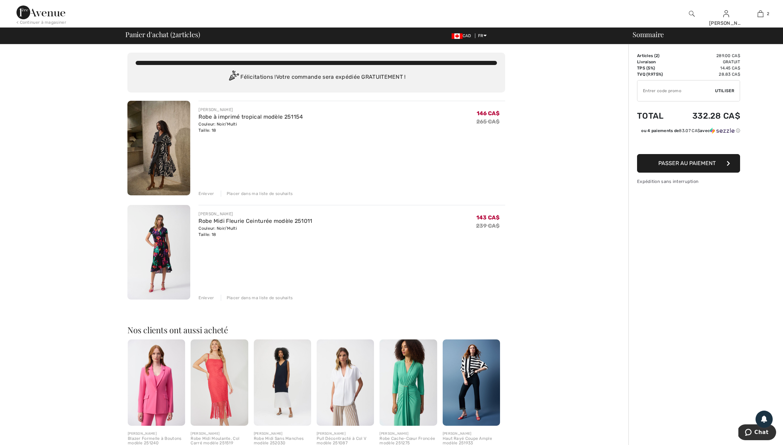
click at [680, 166] on span "Passer au paiement" at bounding box center [687, 163] width 57 height 7
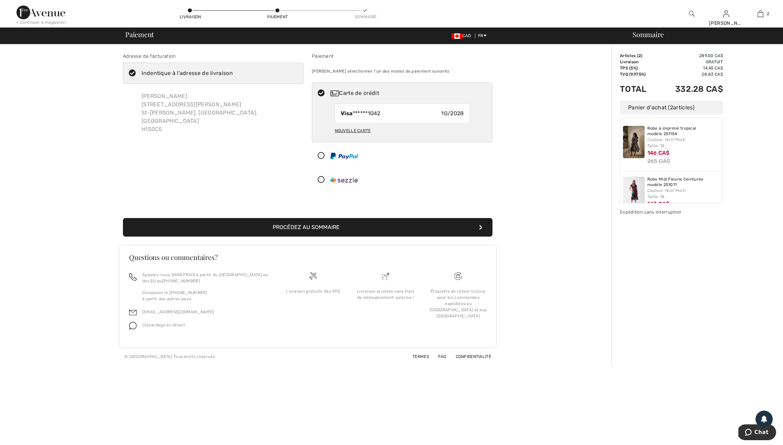
click at [380, 236] on button "Procédez au sommaire" at bounding box center [308, 227] width 370 height 19
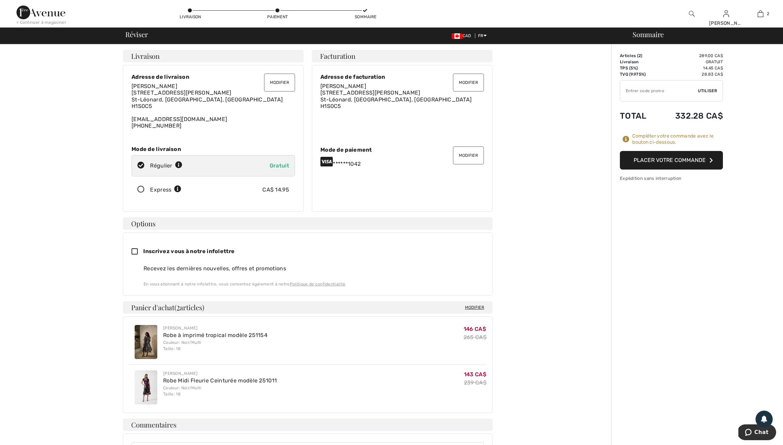
click at [632, 93] on input "TEXT" at bounding box center [660, 90] width 78 height 21
click at [709, 92] on span "Utiliser" at bounding box center [707, 91] width 19 height 6
type input "GC005082329"
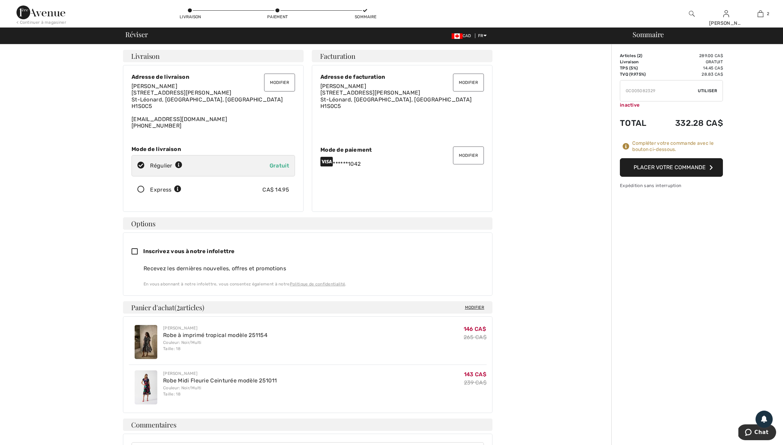
drag, startPoint x: 666, startPoint y: 94, endPoint x: 602, endPoint y: 94, distance: 63.2
click at [602, 94] on div "Adresse de livraison Adresse de facturation Modifier mon mode de paiement ✖ Pou…" at bounding box center [393, 333] width 779 height 578
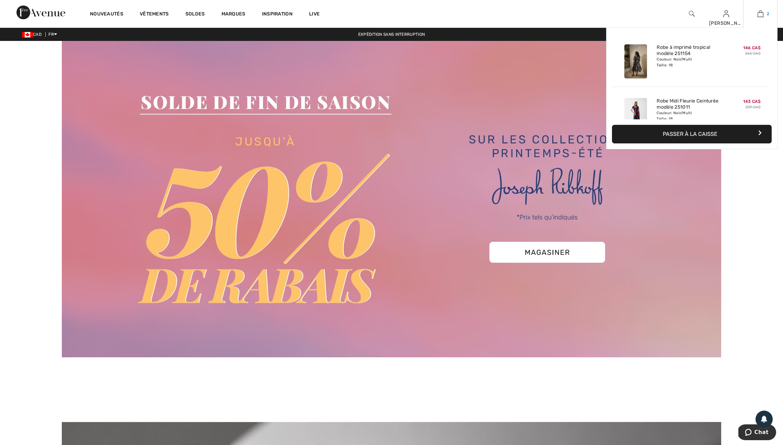
click at [764, 12] on link "2" at bounding box center [761, 14] width 34 height 8
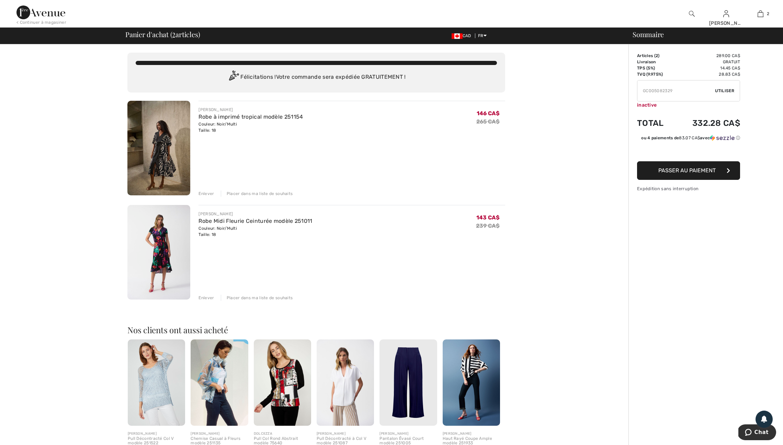
click at [161, 260] on img at bounding box center [158, 252] width 63 height 94
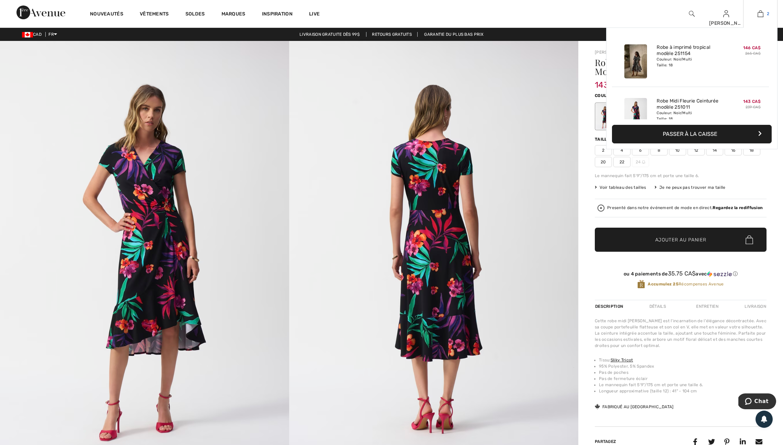
click at [759, 12] on img at bounding box center [761, 14] width 6 height 8
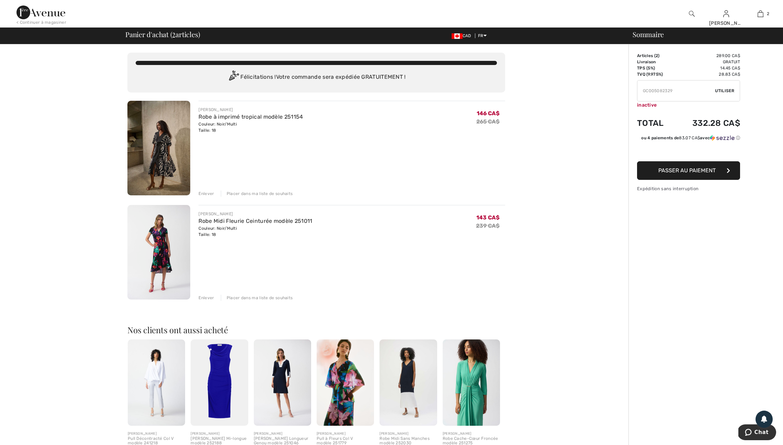
drag, startPoint x: 682, startPoint y: 94, endPoint x: 627, endPoint y: 96, distance: 55.0
click at [627, 96] on div "Vous n'êtes qu'à 0.00 CA$ de la LIVRAISON GRATUITE! Continuer à magasiner > Fél…" at bounding box center [393, 318] width 779 height 549
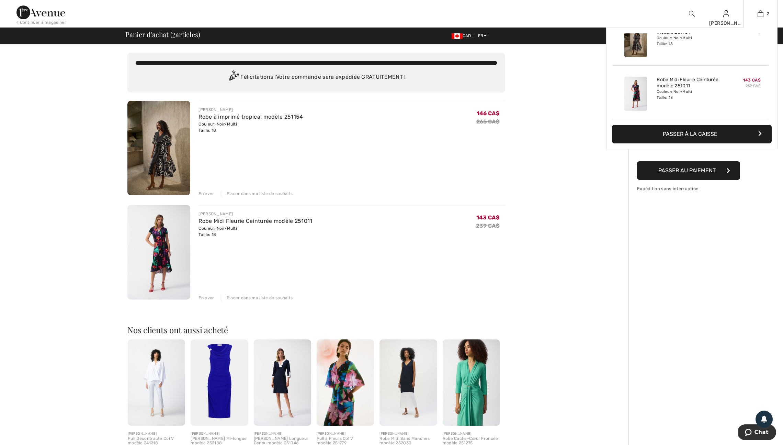
scroll to position [1, 0]
click at [689, 135] on button "Passer à la caisse" at bounding box center [692, 134] width 160 height 19
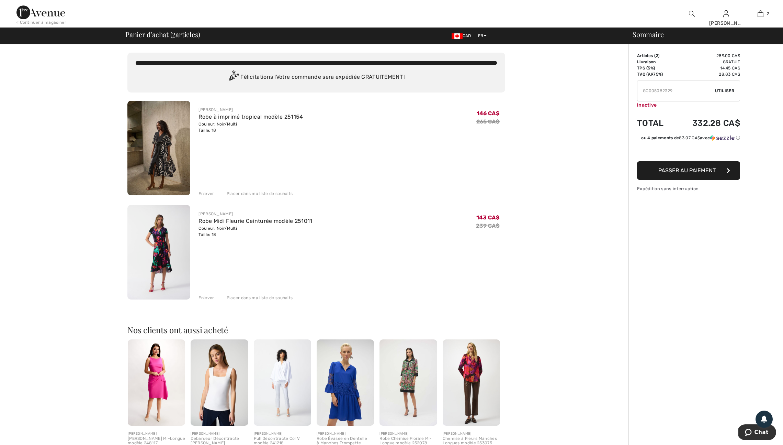
click at [212, 301] on div "Enlever" at bounding box center [206, 297] width 15 height 6
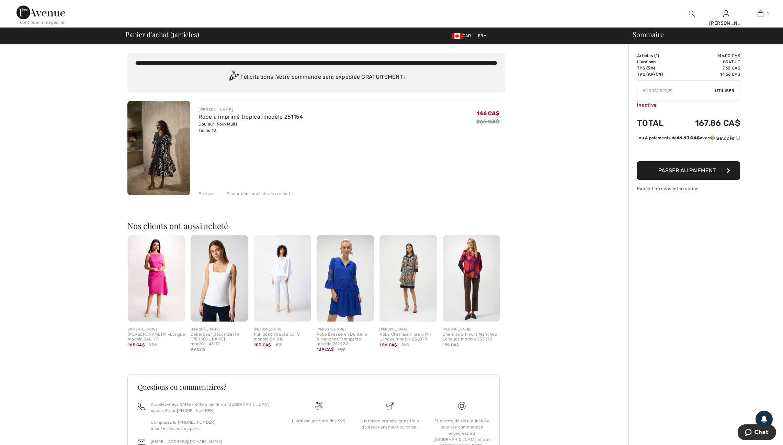
click at [647, 94] on input "TEXT" at bounding box center [677, 90] width 78 height 21
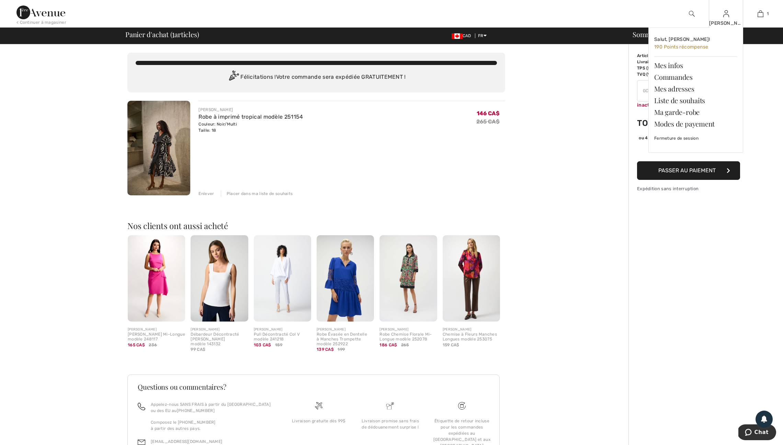
type input "GC005022574GC005082329"
click at [723, 18] on div "Marie Noëlle Salut, Marie Noëlle! 190 Points récompense Mes infos Commandes Mes…" at bounding box center [726, 13] width 34 height 27
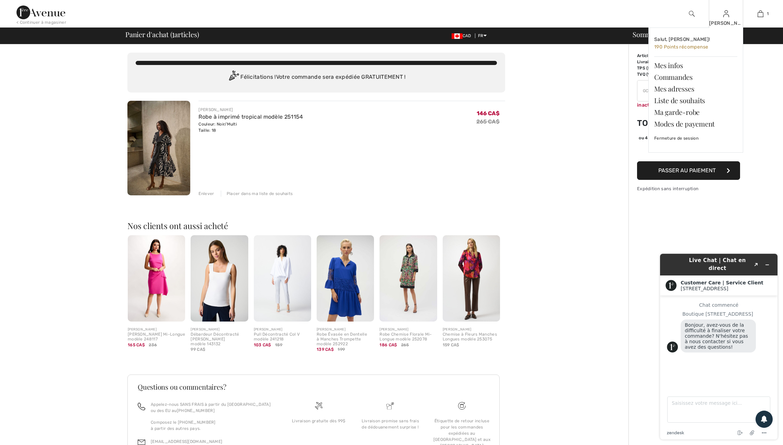
click at [725, 17] on img at bounding box center [727, 14] width 6 height 8
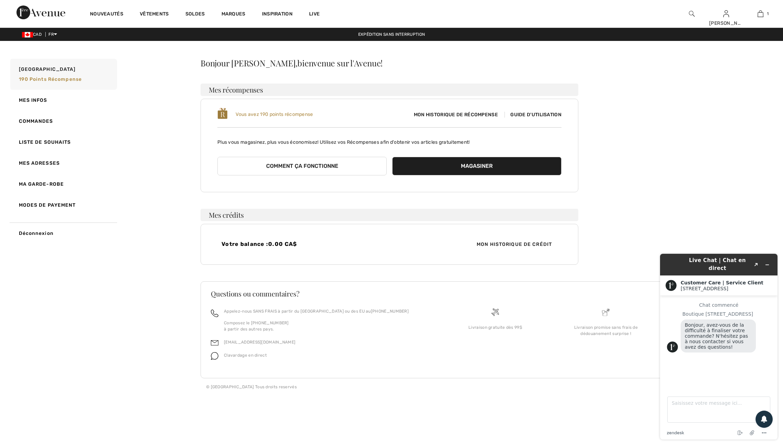
scroll to position [6, 0]
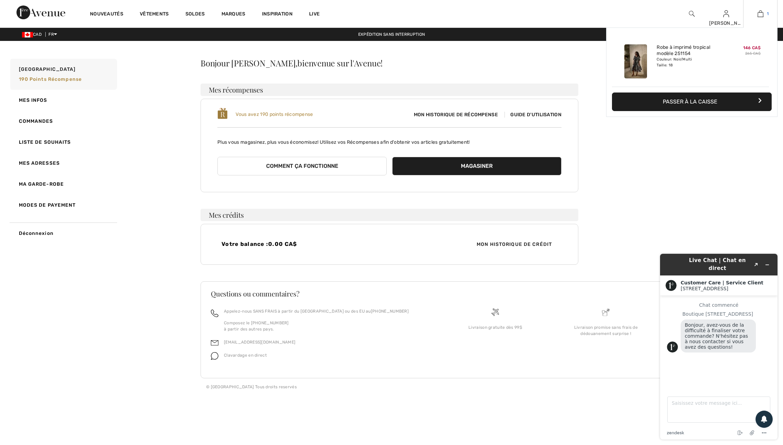
click at [758, 11] on img at bounding box center [761, 14] width 6 height 8
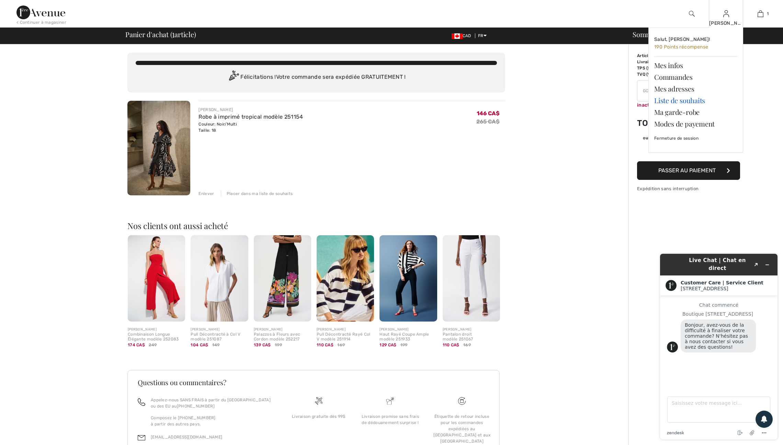
click at [685, 103] on link "Liste de souhaits" at bounding box center [696, 100] width 83 height 12
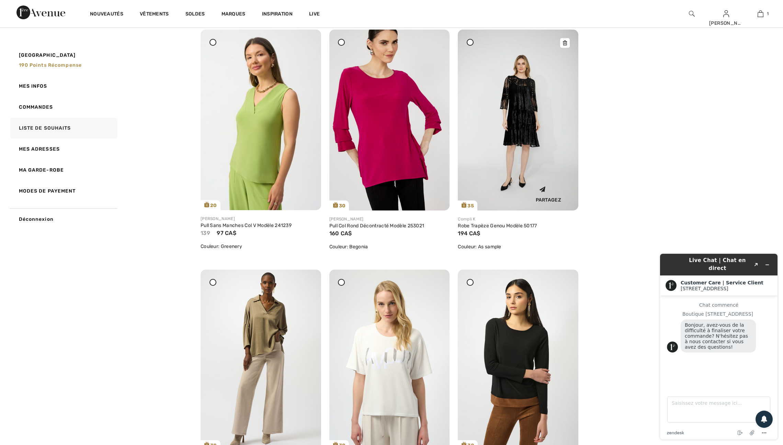
scroll to position [2990, 0]
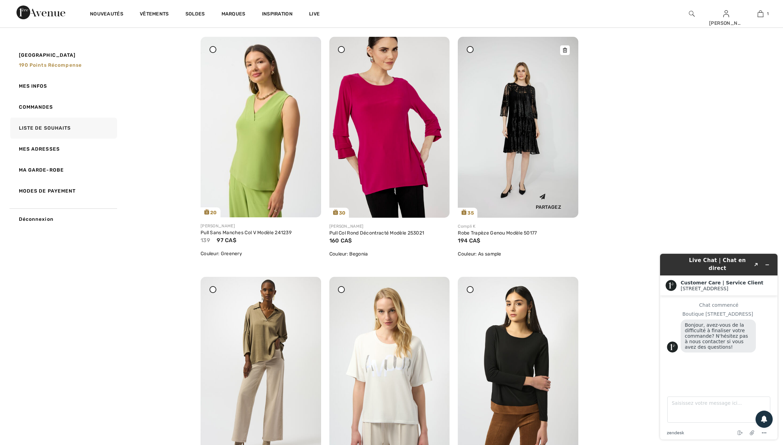
click at [524, 190] on img at bounding box center [518, 127] width 121 height 181
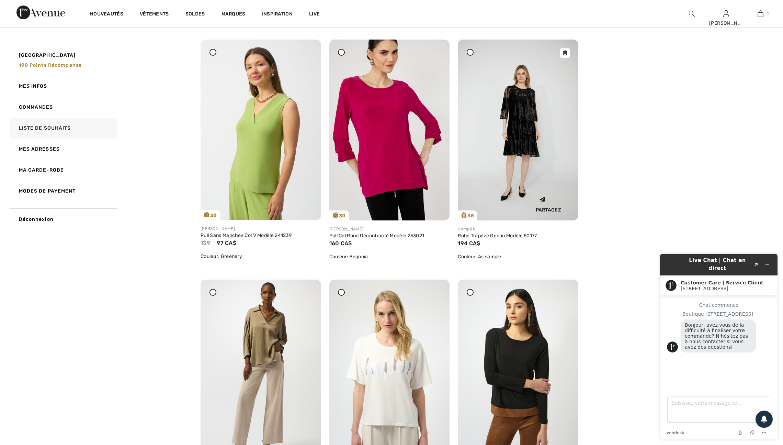
scroll to position [2987, 0]
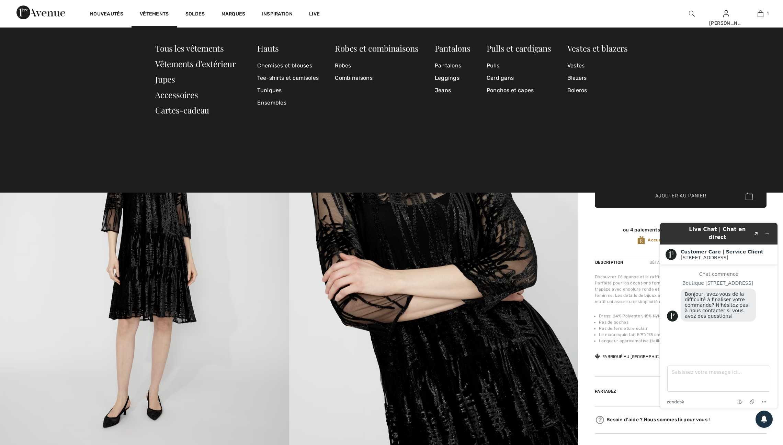
scroll to position [1, 0]
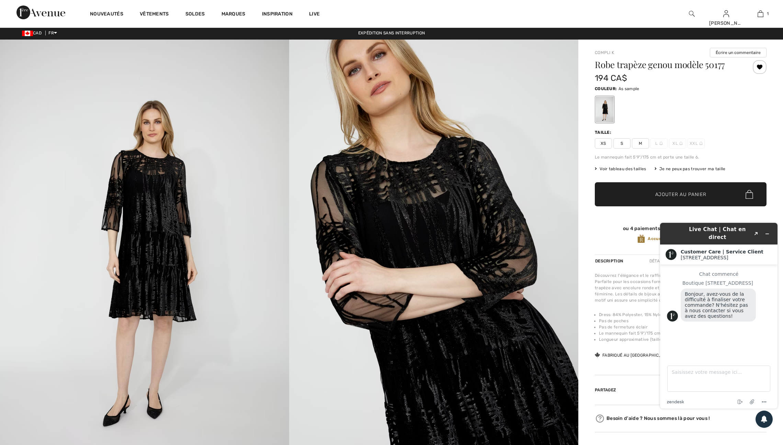
click at [62, 221] on img at bounding box center [144, 257] width 289 height 434
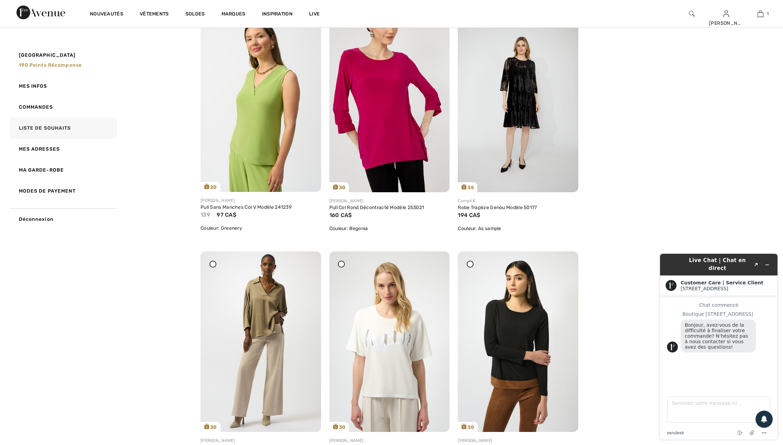
scroll to position [3000, 0]
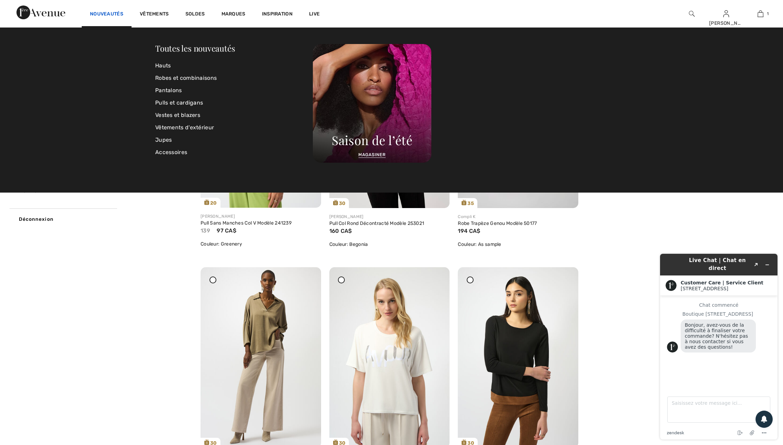
click at [122, 12] on link "Nouveautés" at bounding box center [106, 14] width 33 height 7
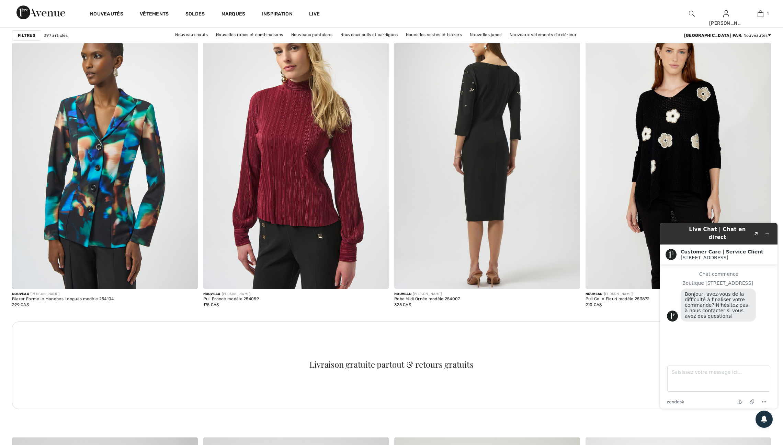
scroll to position [1036, 0]
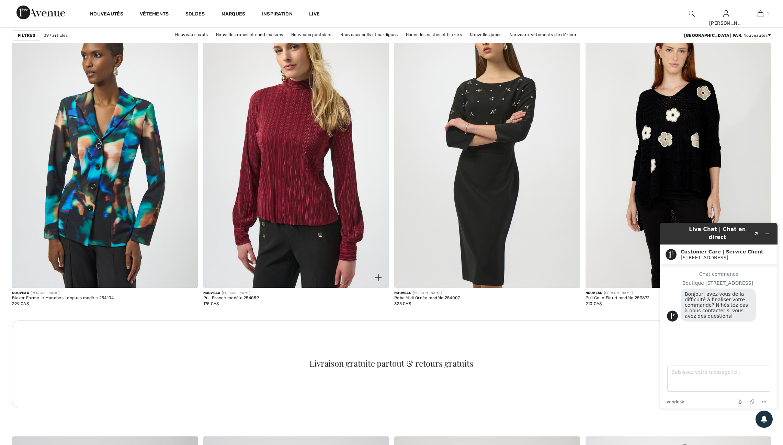
click at [374, 284] on span at bounding box center [379, 277] width 14 height 14
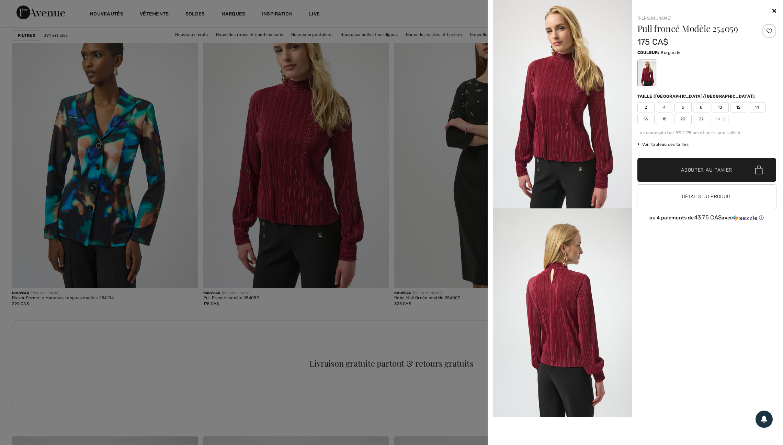
click at [378, 285] on div at bounding box center [391, 222] width 783 height 445
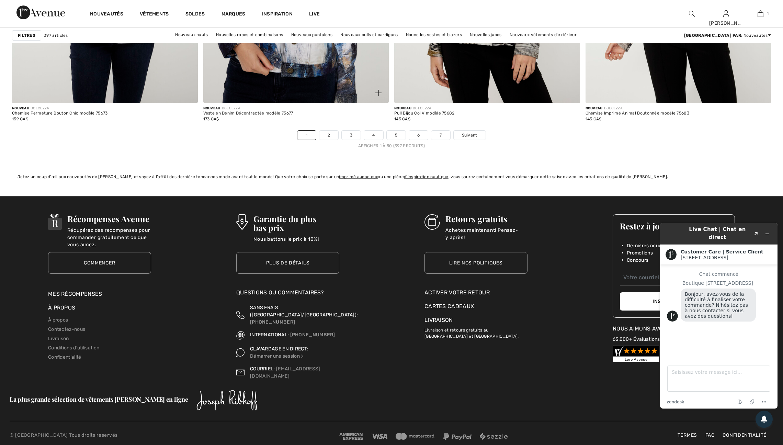
scroll to position [4699, 0]
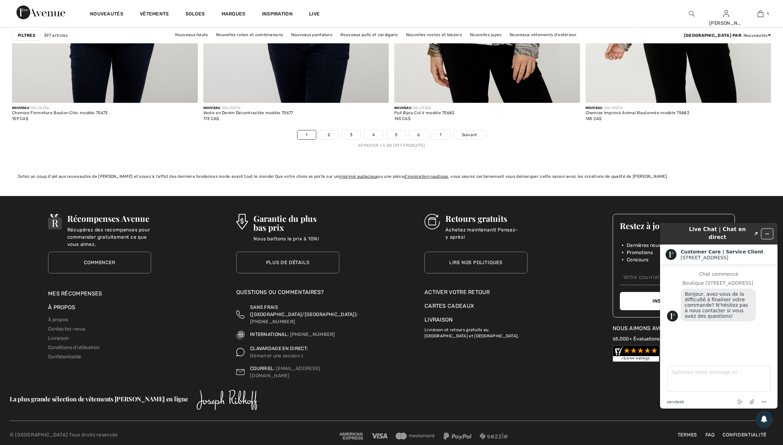
click at [767, 229] on button "Réduire le widget" at bounding box center [767, 234] width 11 height 10
